Goal: Task Accomplishment & Management: Manage account settings

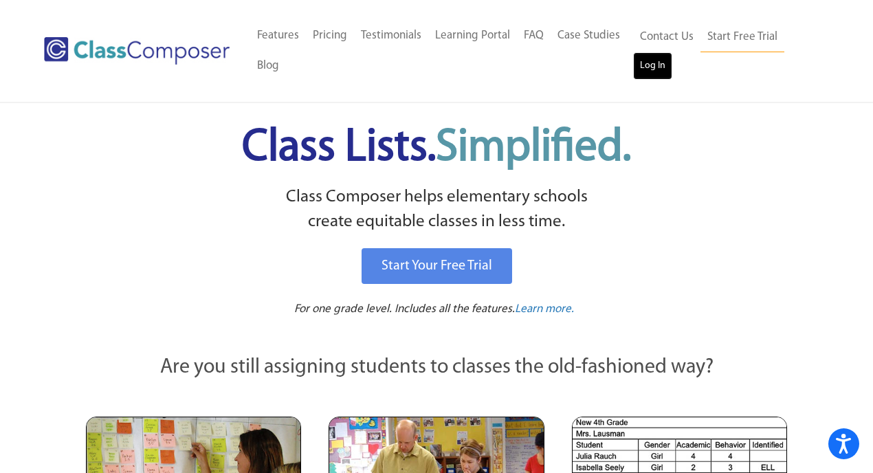
click at [643, 53] on link "Log In" at bounding box center [652, 65] width 39 height 27
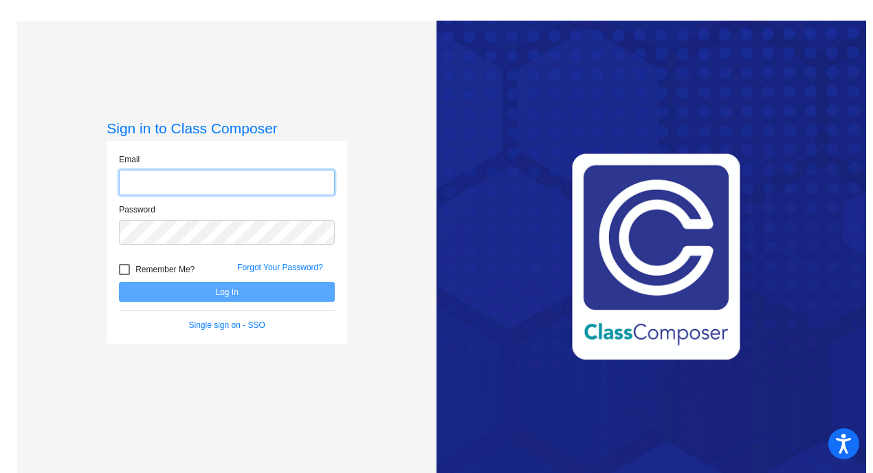
type input "kristin_fay@waylandps.org"
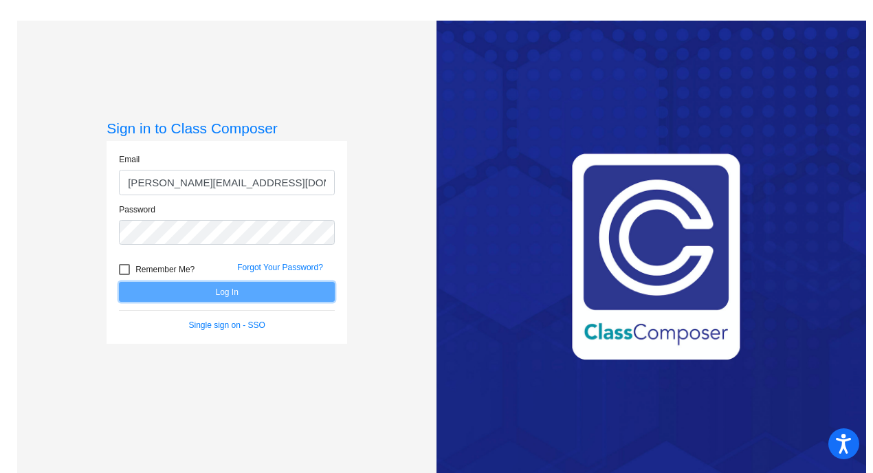
click at [192, 298] on button "Log In" at bounding box center [227, 292] width 216 height 20
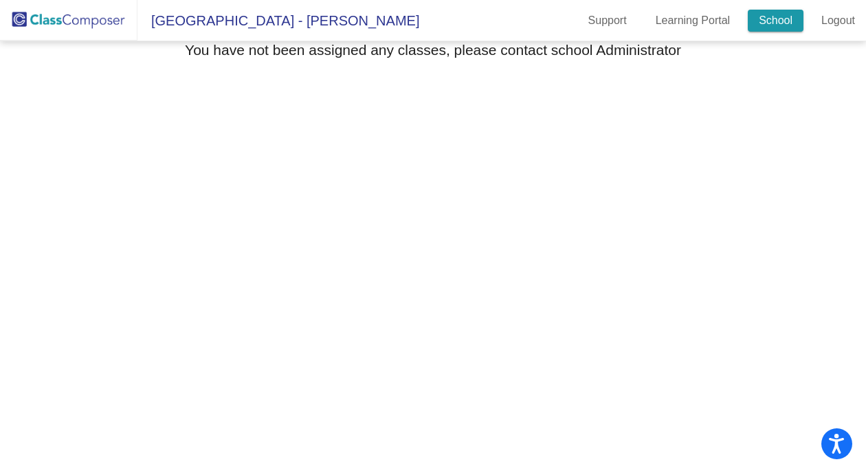
click at [775, 20] on link "School" at bounding box center [776, 21] width 56 height 22
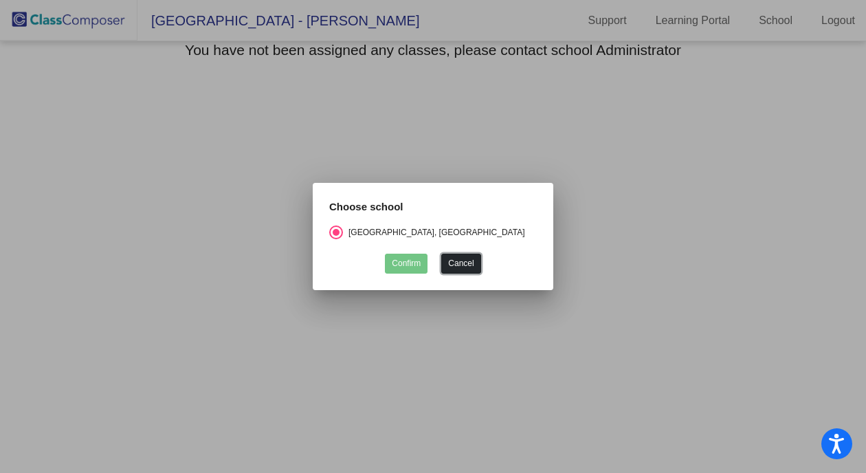
click at [460, 270] on button "Cancel" at bounding box center [460, 264] width 39 height 20
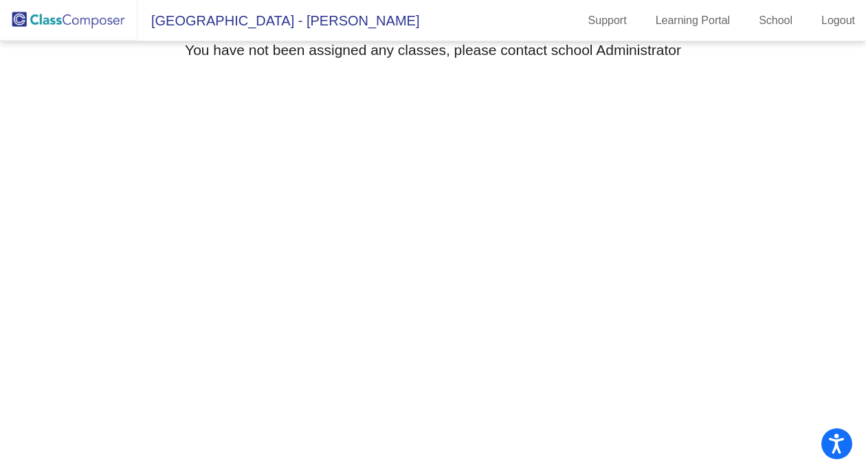
click at [89, 22] on img at bounding box center [68, 20] width 137 height 41
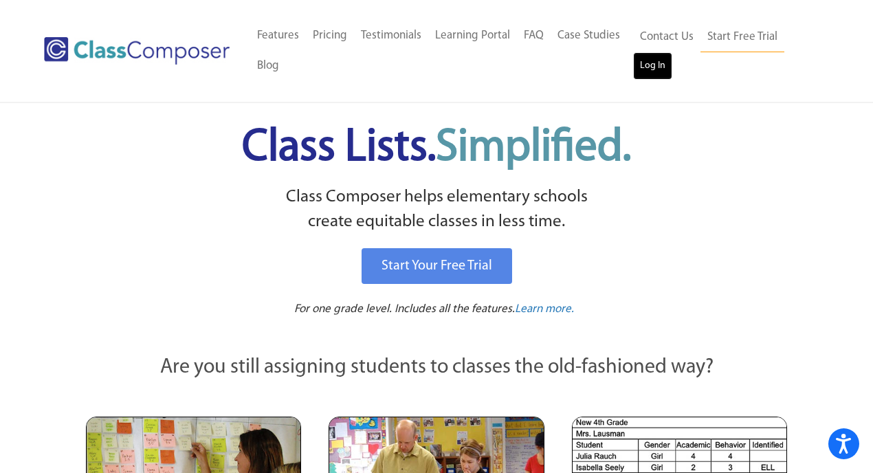
click at [656, 64] on link "Log In" at bounding box center [652, 65] width 39 height 27
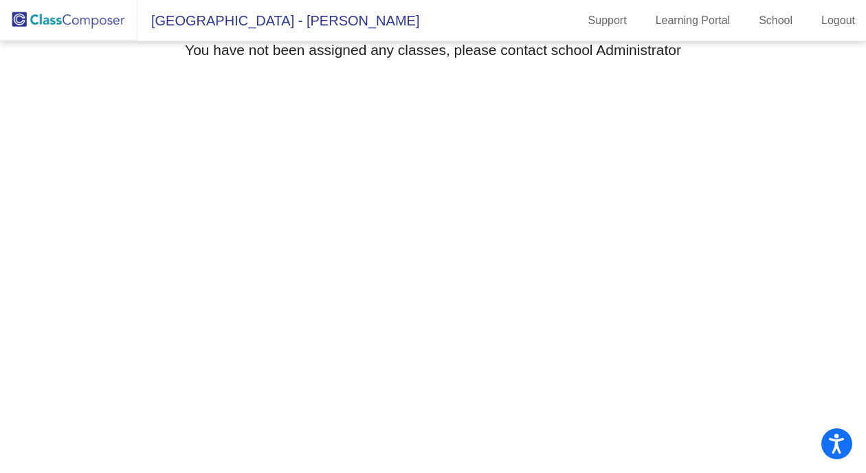
click at [249, 21] on span "[GEOGRAPHIC_DATA] - [PERSON_NAME]" at bounding box center [278, 21] width 282 height 22
